Goal: Complete application form

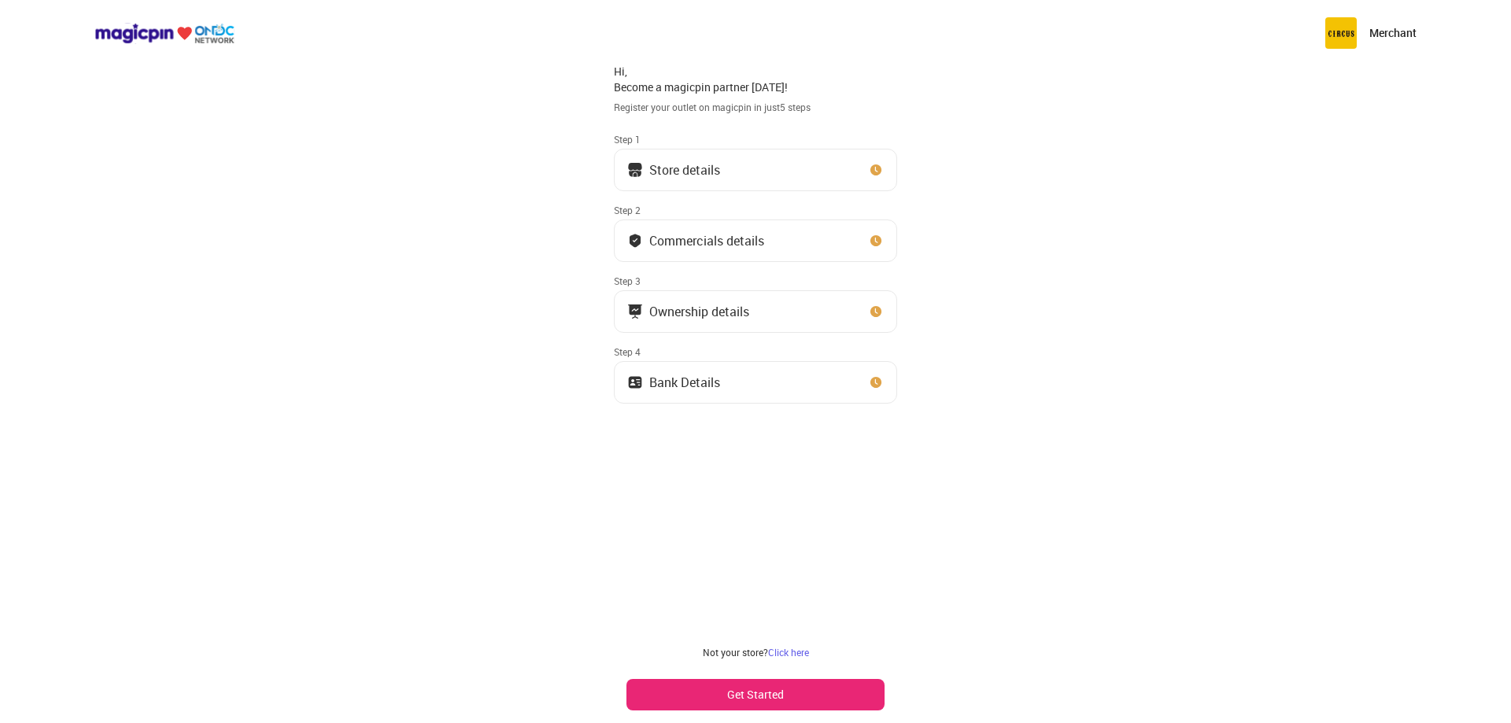
click at [766, 696] on button "Get Started" at bounding box center [755, 694] width 258 height 31
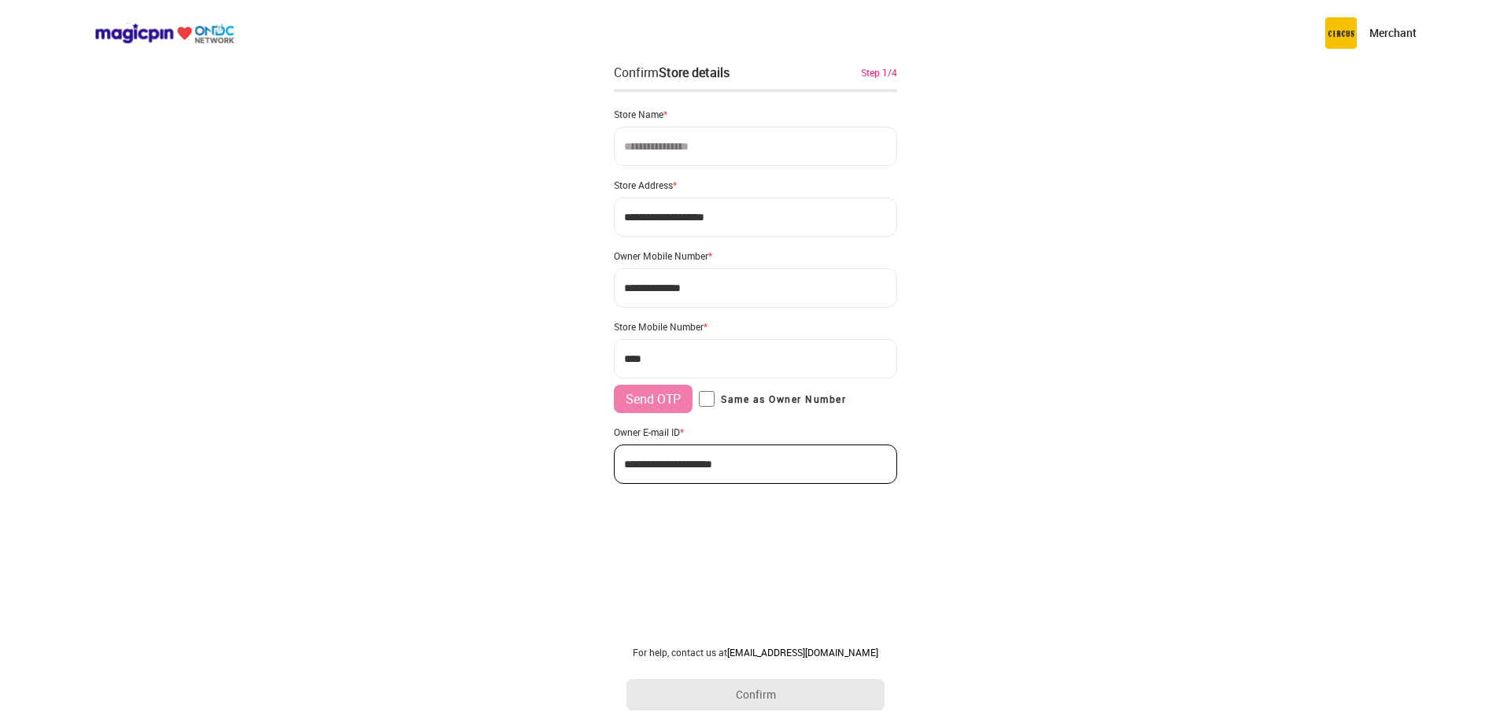
click at [691, 144] on input at bounding box center [755, 146] width 283 height 39
type input "**********"
click at [673, 353] on input "***" at bounding box center [755, 358] width 283 height 39
type input "**********"
click at [656, 397] on button "Send OTP" at bounding box center [653, 399] width 79 height 28
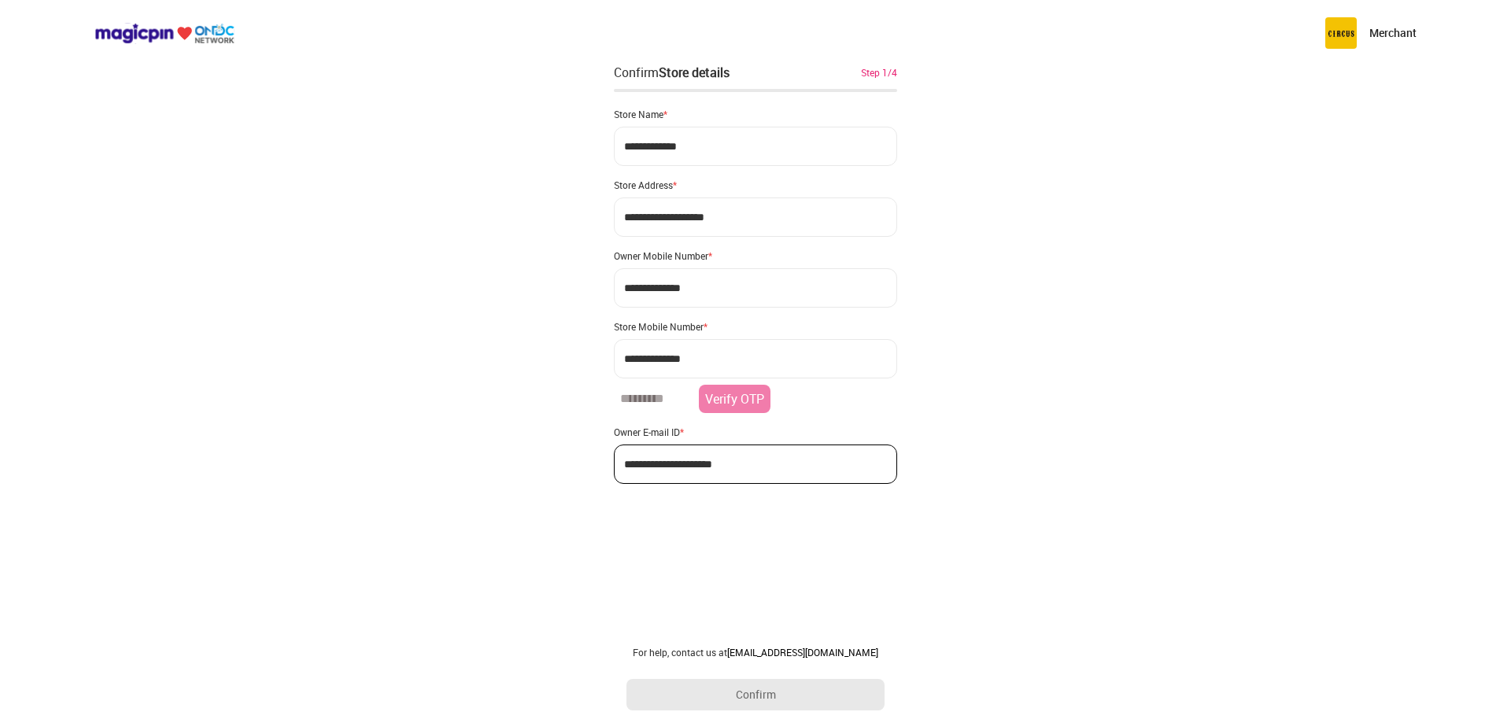
click at [650, 401] on input "number" at bounding box center [653, 399] width 79 height 28
type input "******"
click at [737, 397] on button "Verify OTP" at bounding box center [735, 400] width 72 height 31
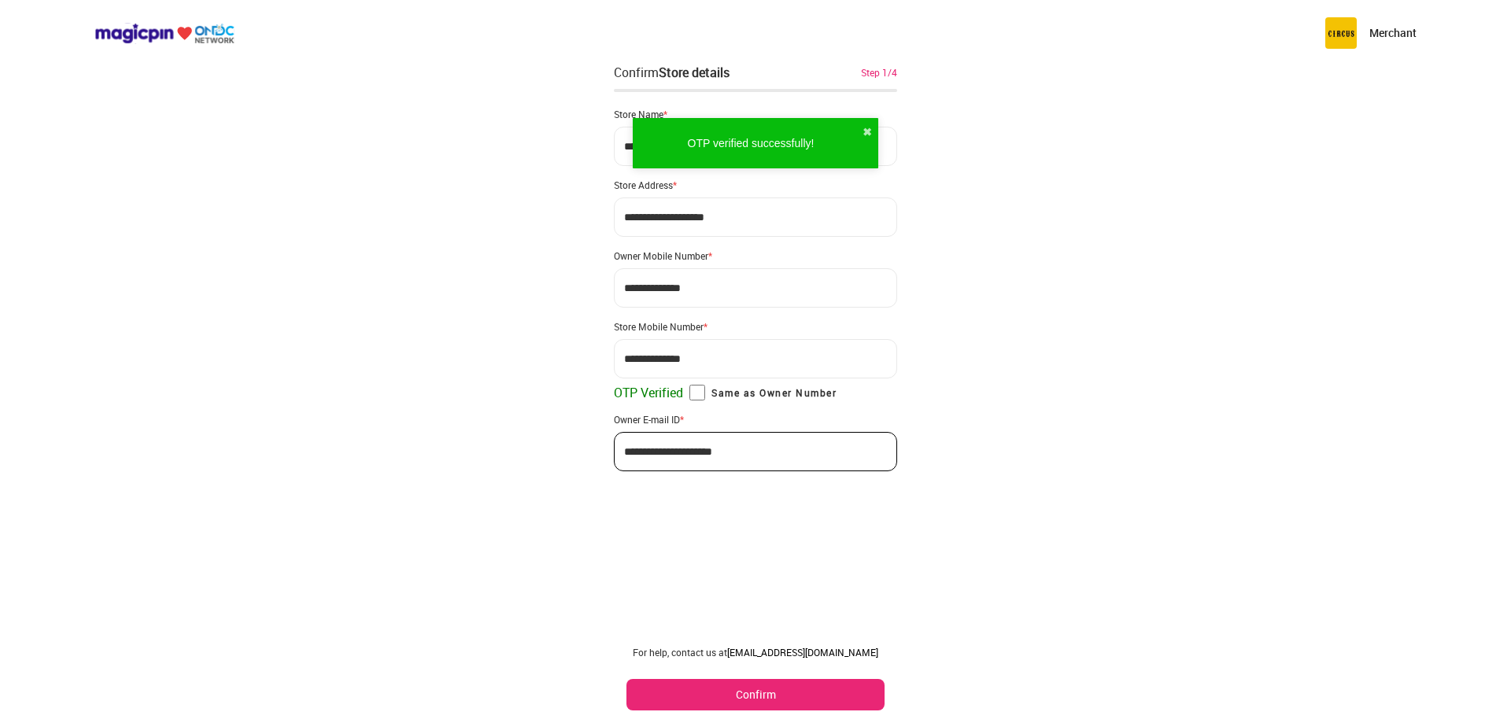
click at [770, 696] on button "Confirm" at bounding box center [755, 694] width 258 height 31
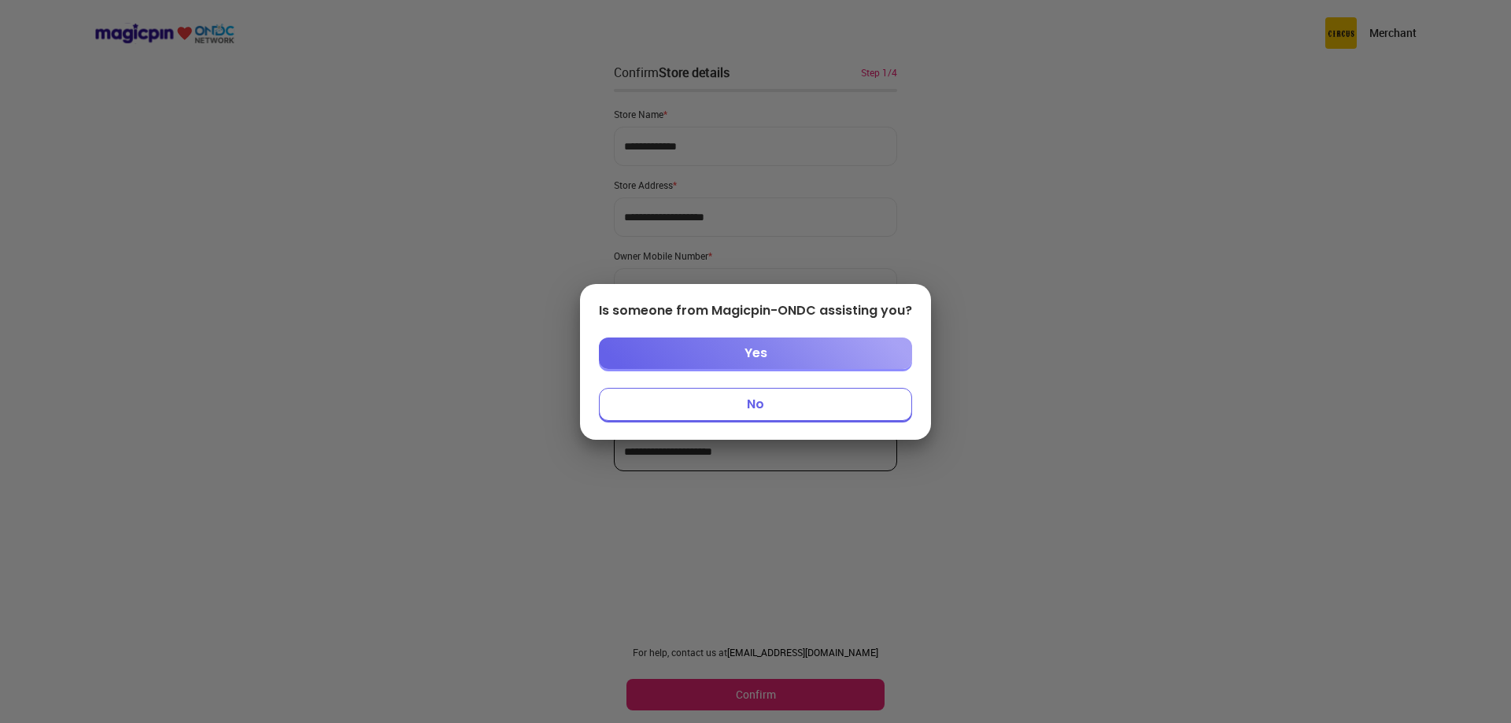
click at [756, 353] on button "Yes" at bounding box center [755, 353] width 313 height 31
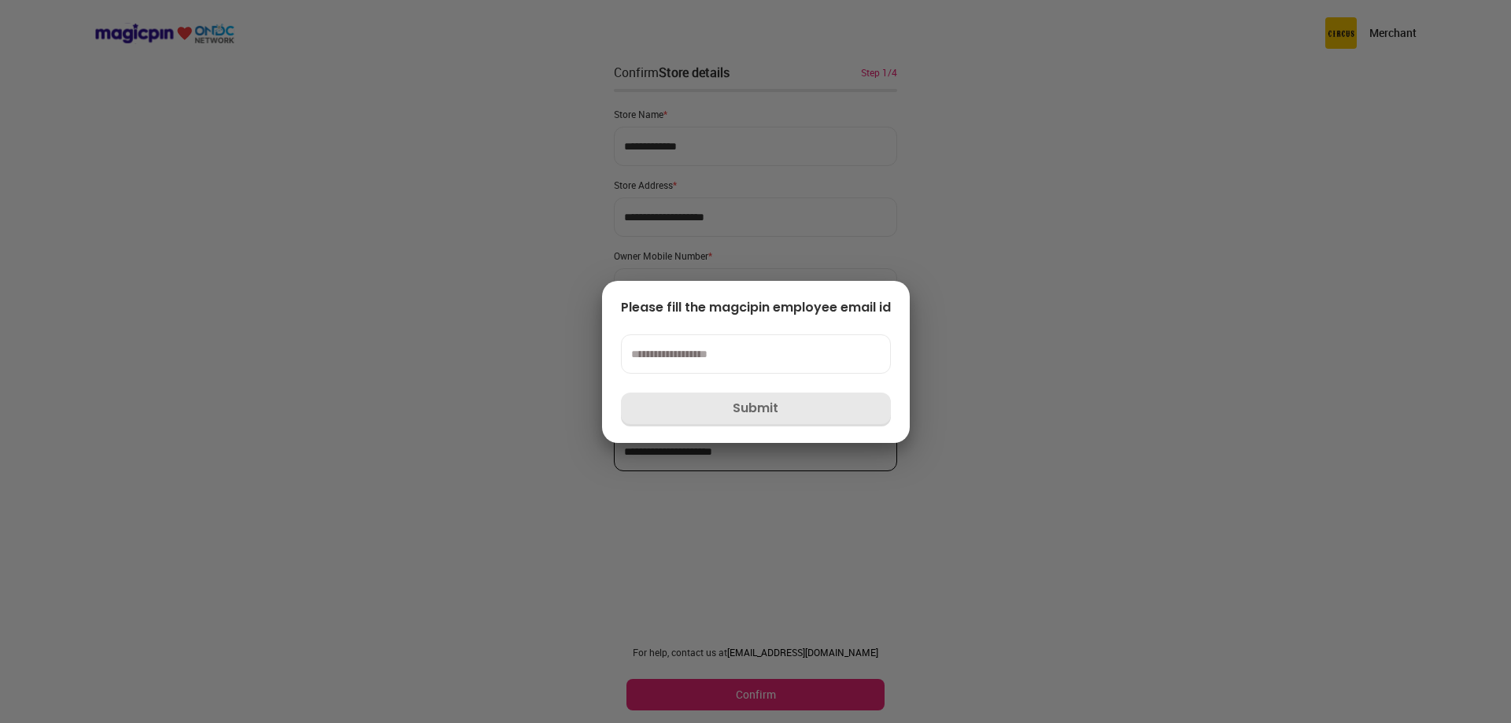
drag, startPoint x: 697, startPoint y: 356, endPoint x: 1134, endPoint y: 360, distance: 436.8
click at [699, 358] on input at bounding box center [756, 353] width 270 height 39
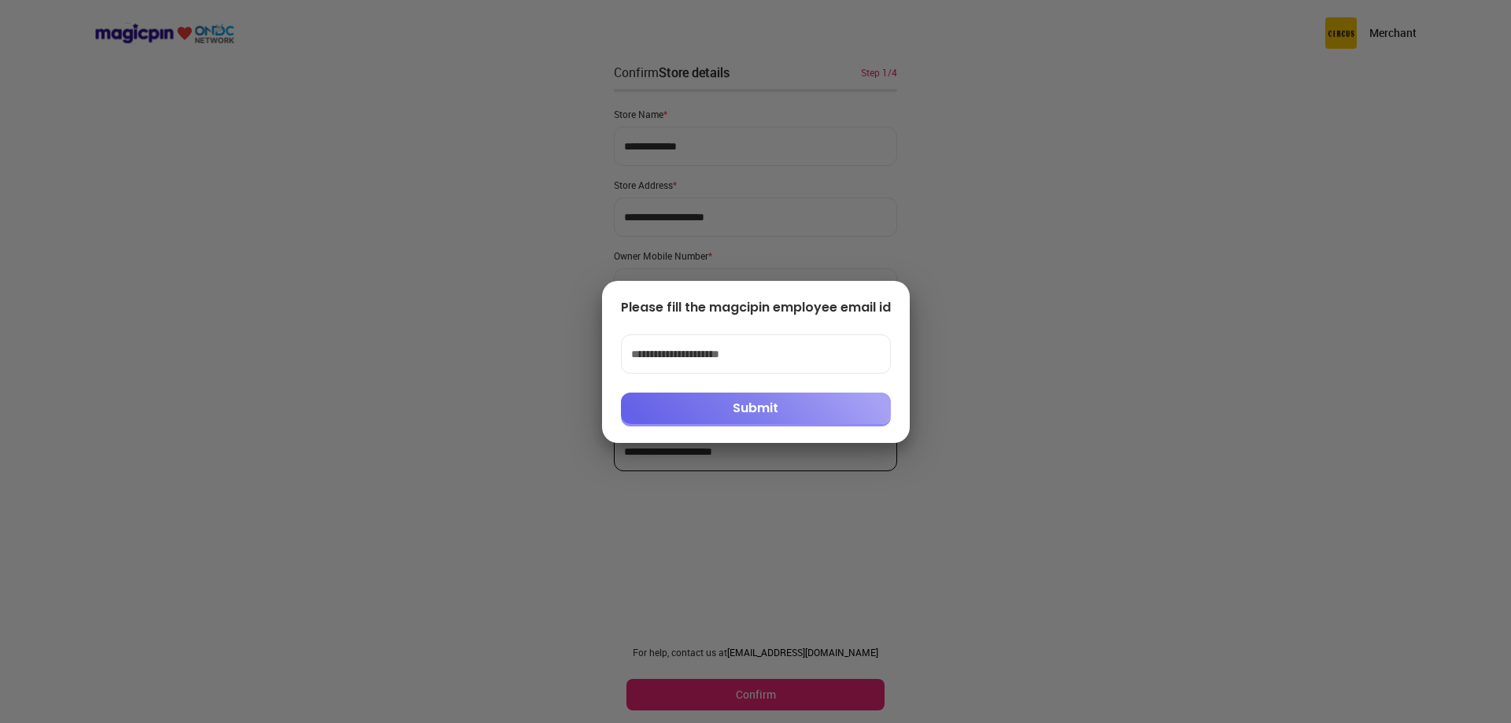
click at [748, 408] on button "Submit" at bounding box center [756, 408] width 270 height 31
click at [807, 359] on input "**********" at bounding box center [756, 353] width 270 height 39
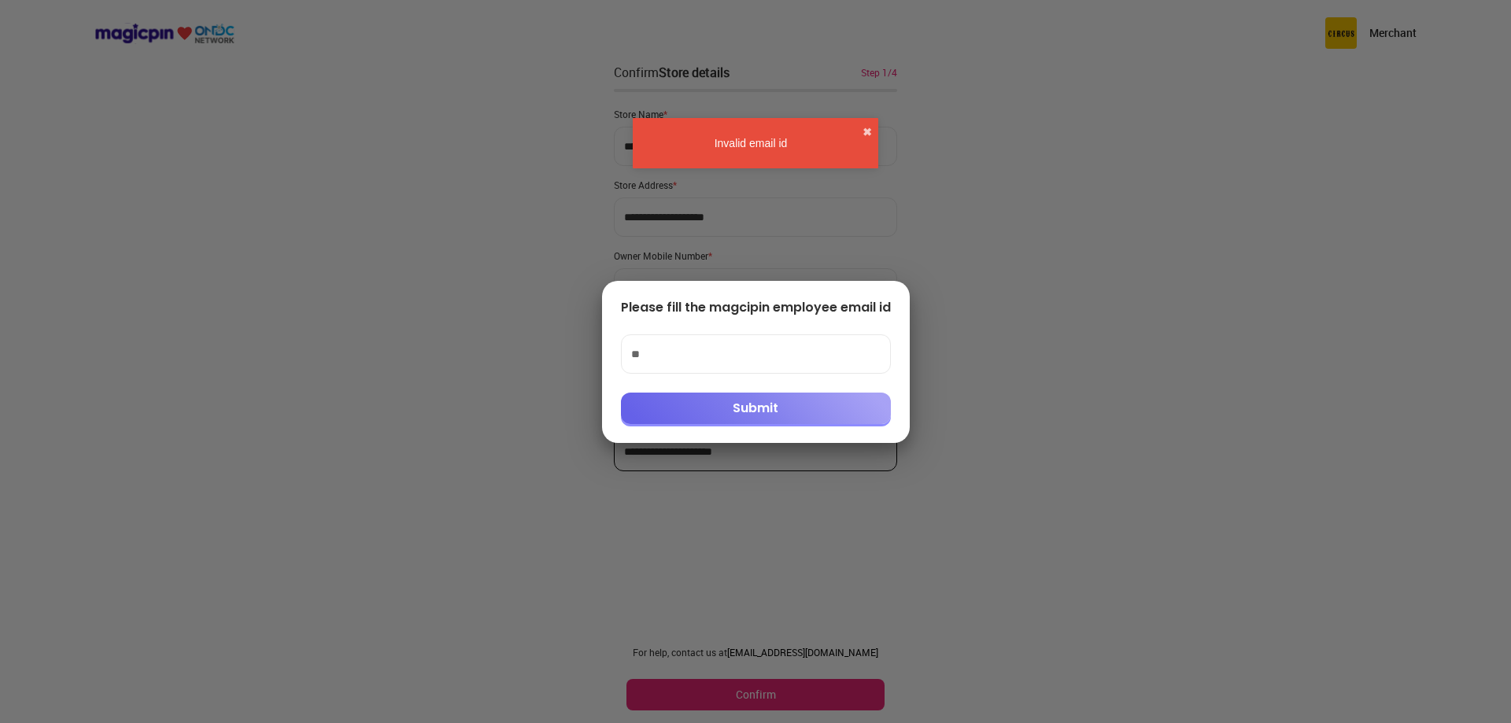
type input "*"
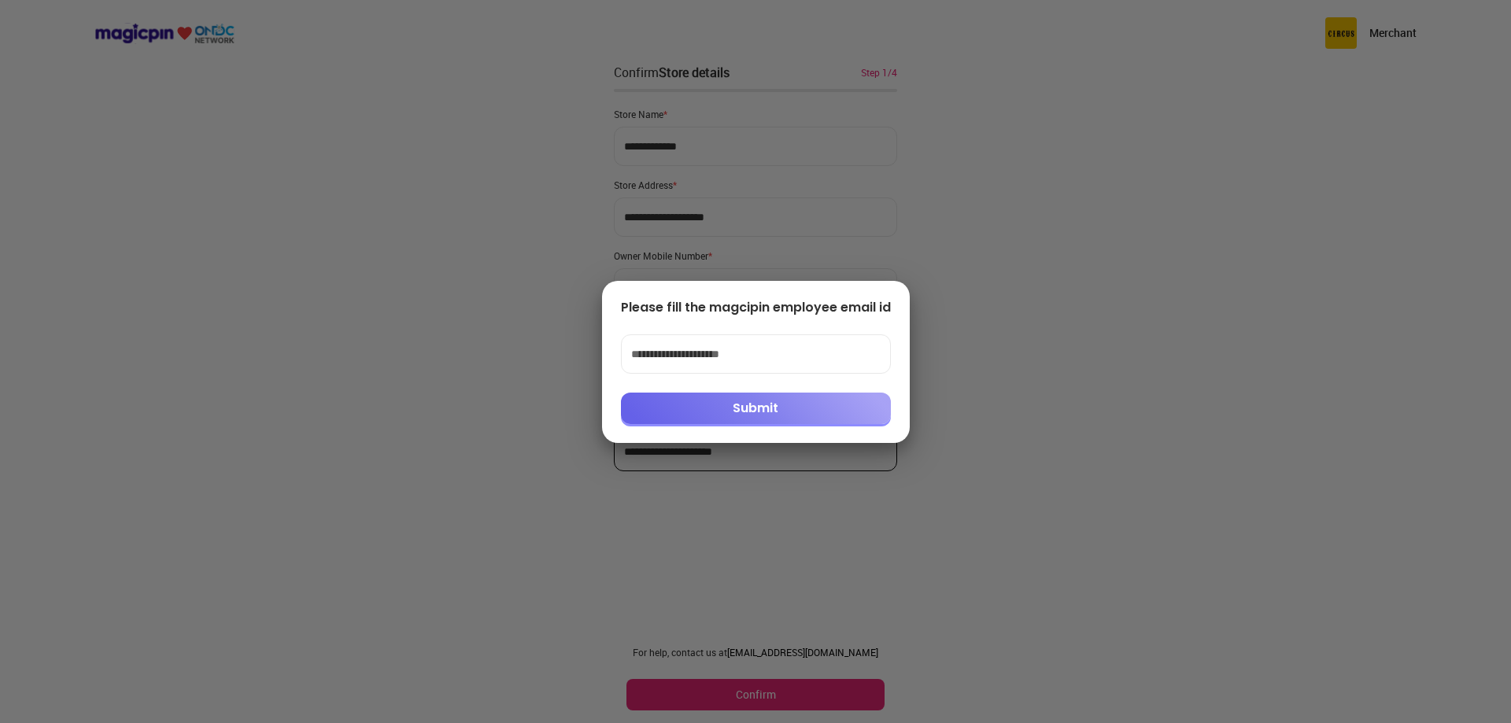
click at [747, 405] on button "Submit" at bounding box center [756, 408] width 270 height 31
click at [802, 350] on input "**********" at bounding box center [756, 353] width 270 height 39
type input "*"
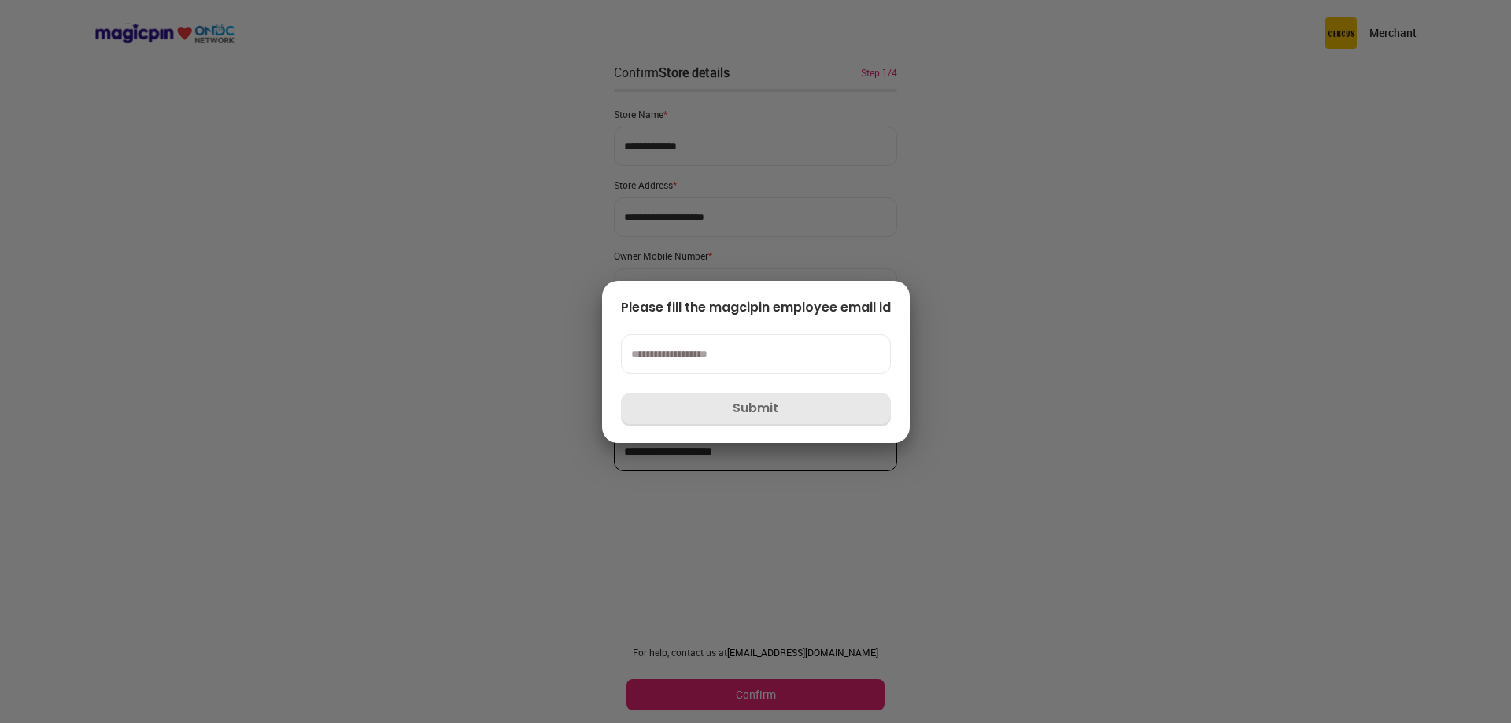
click at [1058, 356] on div at bounding box center [755, 361] width 1511 height 723
click at [1025, 556] on div at bounding box center [755, 361] width 1511 height 723
click at [761, 697] on div at bounding box center [755, 361] width 1511 height 723
click at [764, 696] on div at bounding box center [755, 361] width 1511 height 723
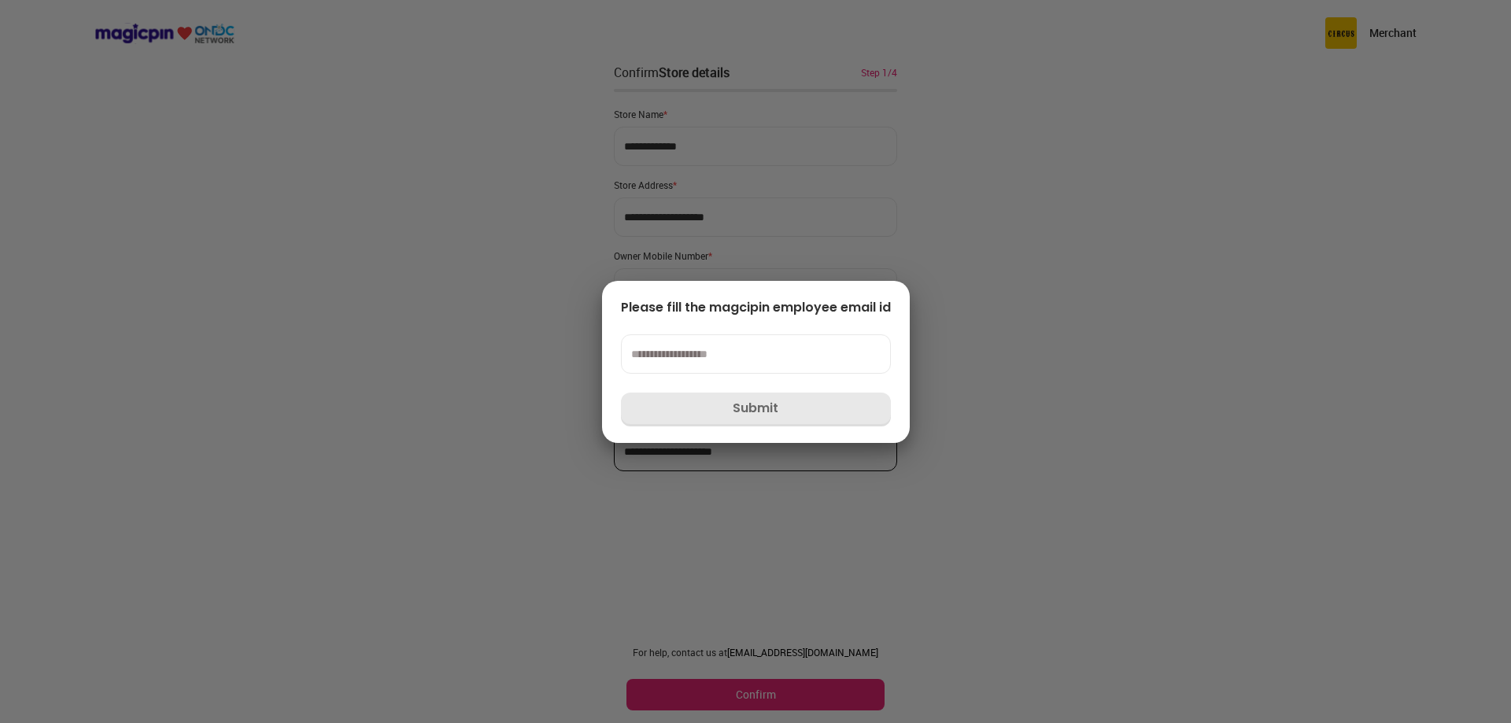
drag, startPoint x: 670, startPoint y: 358, endPoint x: 808, endPoint y: 411, distance: 147.5
click at [670, 357] on input at bounding box center [756, 353] width 270 height 39
drag, startPoint x: 1387, startPoint y: 31, endPoint x: 1395, endPoint y: 39, distance: 11.1
click at [1390, 31] on div at bounding box center [755, 361] width 1511 height 723
click at [1106, 467] on div at bounding box center [755, 361] width 1511 height 723
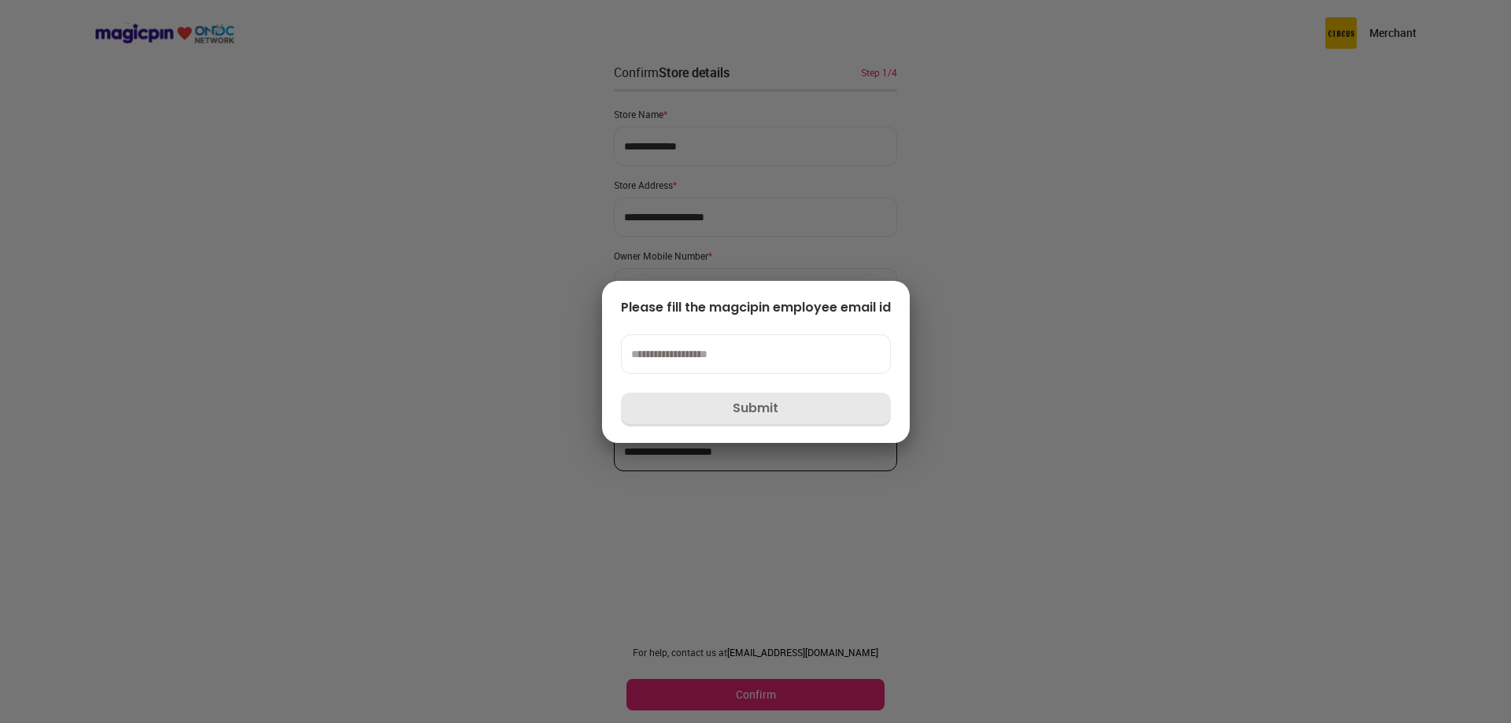
drag, startPoint x: 1388, startPoint y: 426, endPoint x: 1059, endPoint y: 550, distance: 351.7
click at [1377, 429] on div at bounding box center [755, 361] width 1511 height 723
click at [1110, 412] on div at bounding box center [755, 361] width 1511 height 723
drag, startPoint x: 639, startPoint y: 354, endPoint x: 1228, endPoint y: 534, distance: 616.1
click at [648, 361] on input at bounding box center [756, 353] width 270 height 39
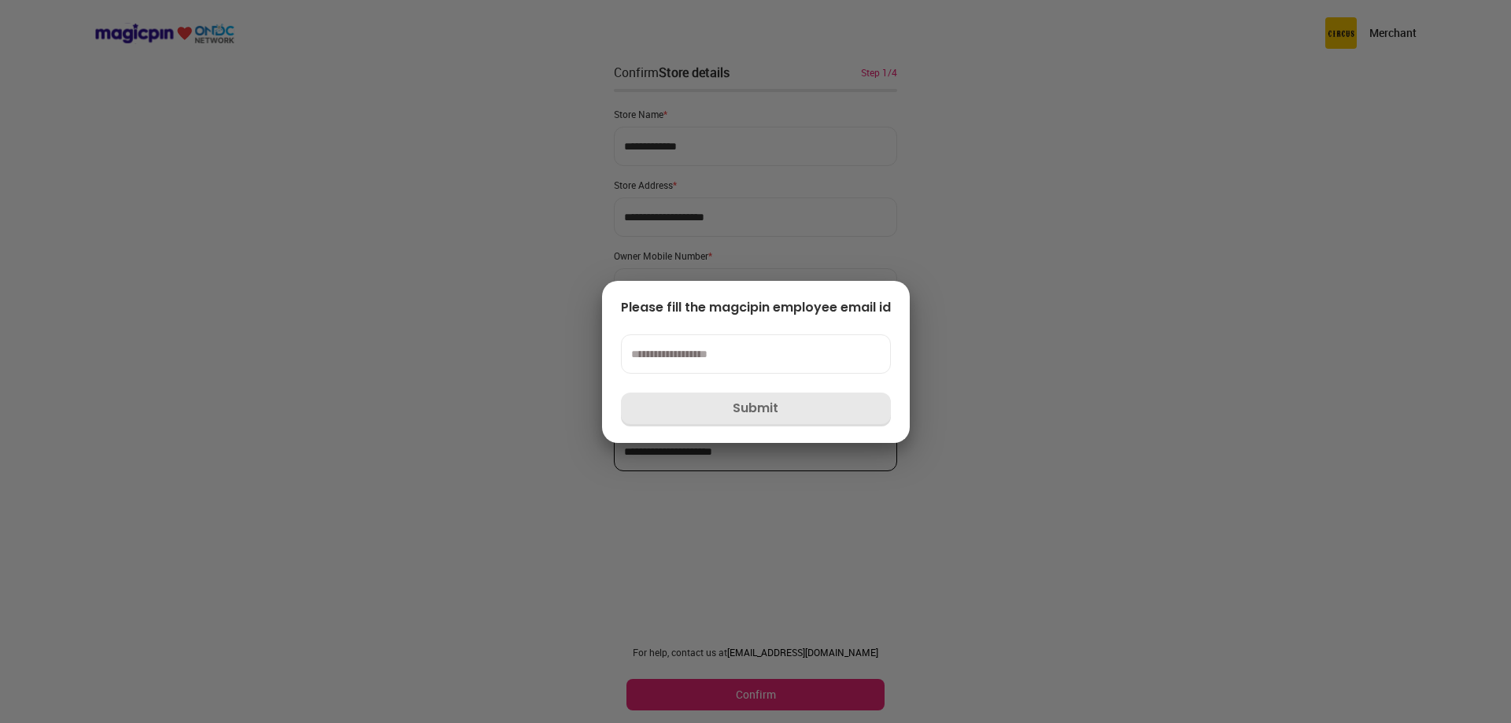
click at [1401, 28] on div at bounding box center [755, 361] width 1511 height 723
